Goal: Task Accomplishment & Management: Use online tool/utility

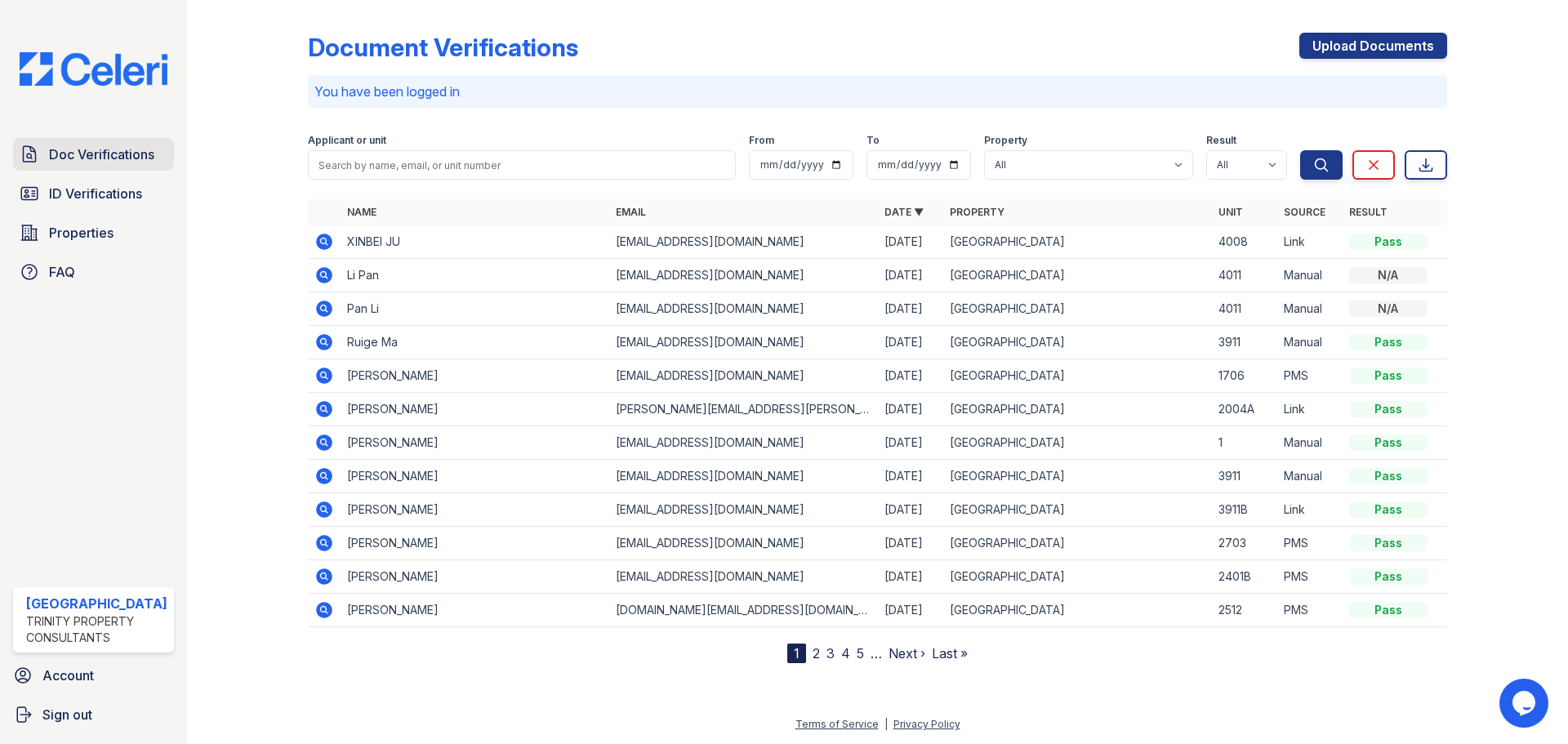
click at [73, 162] on span "Doc Verifications" at bounding box center [101, 154] width 105 height 20
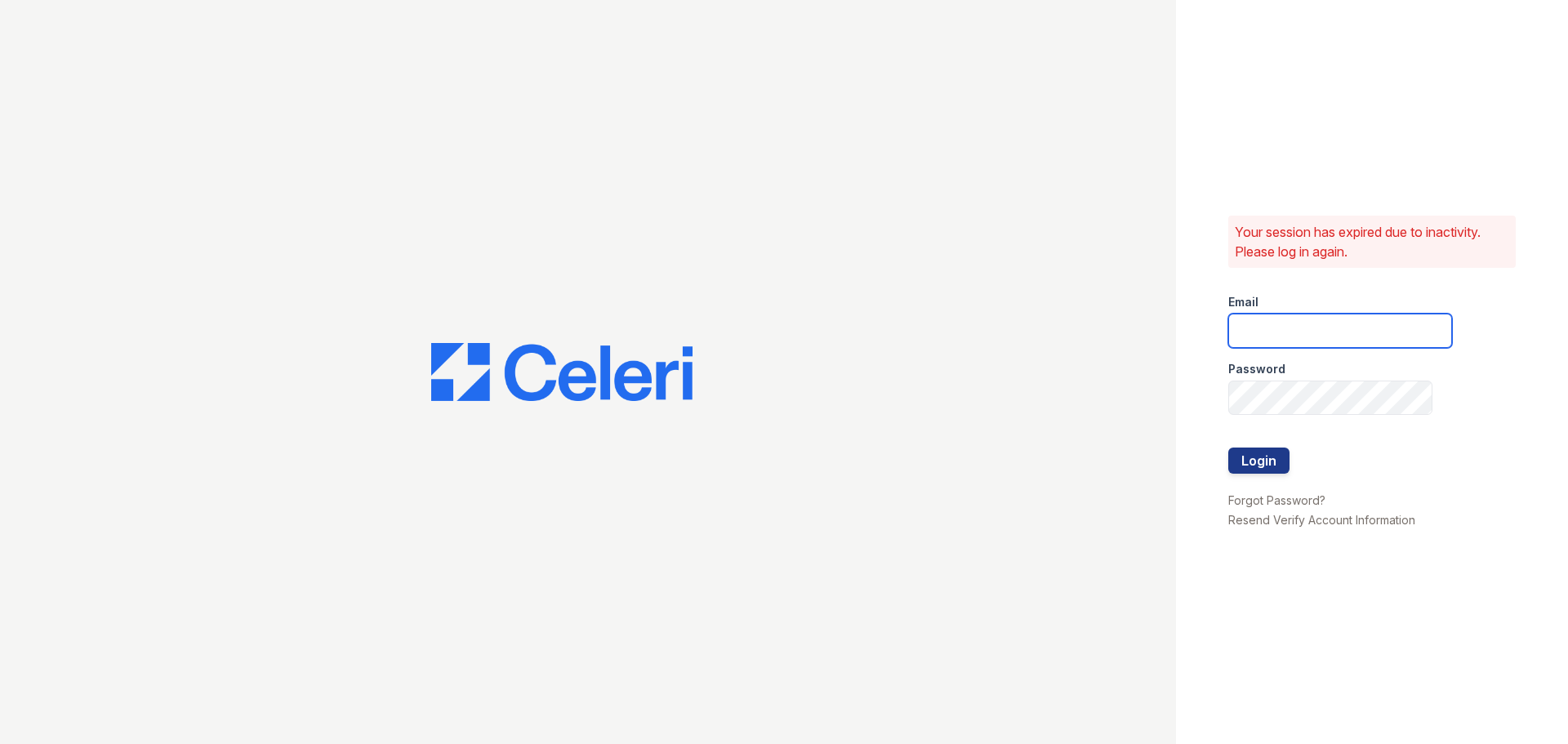
type input "[EMAIL_ADDRESS][DOMAIN_NAME]"
click at [1256, 459] on button "Login" at bounding box center [1259, 460] width 61 height 26
